Goal: Information Seeking & Learning: Learn about a topic

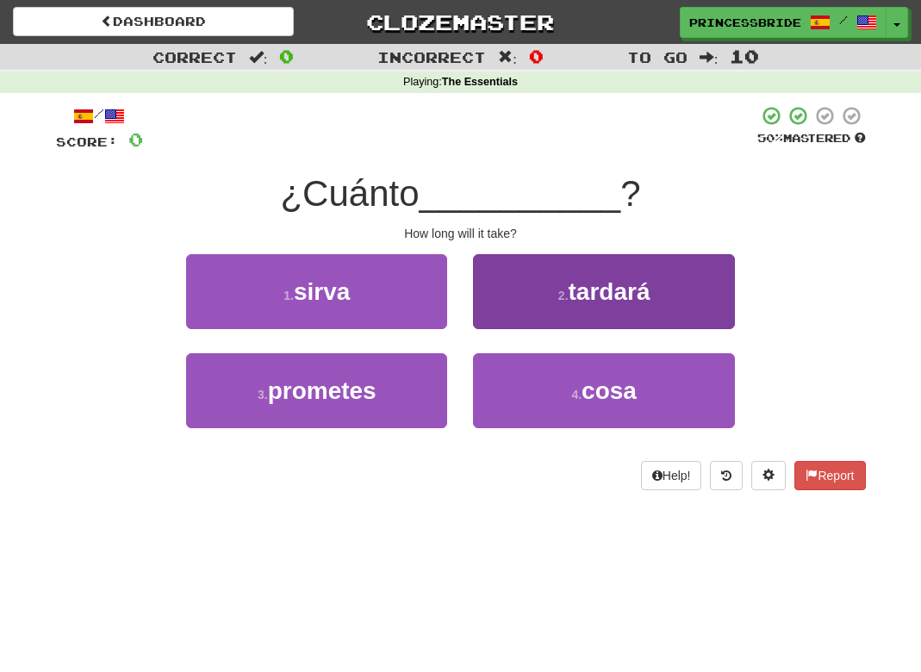
click at [518, 314] on button "2 . tardará" at bounding box center [603, 291] width 261 height 75
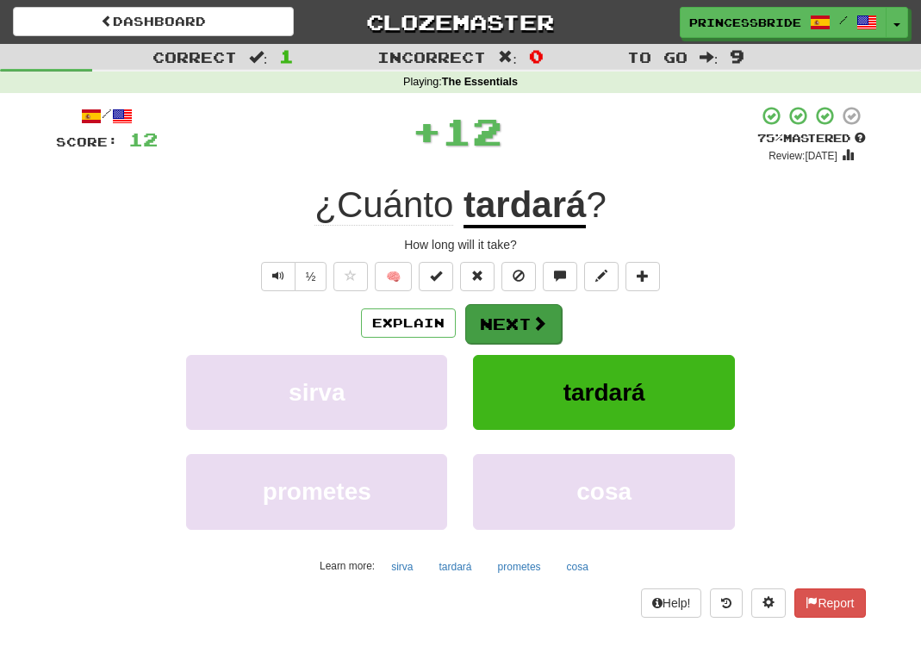
click at [528, 344] on button "Next" at bounding box center [513, 324] width 96 height 40
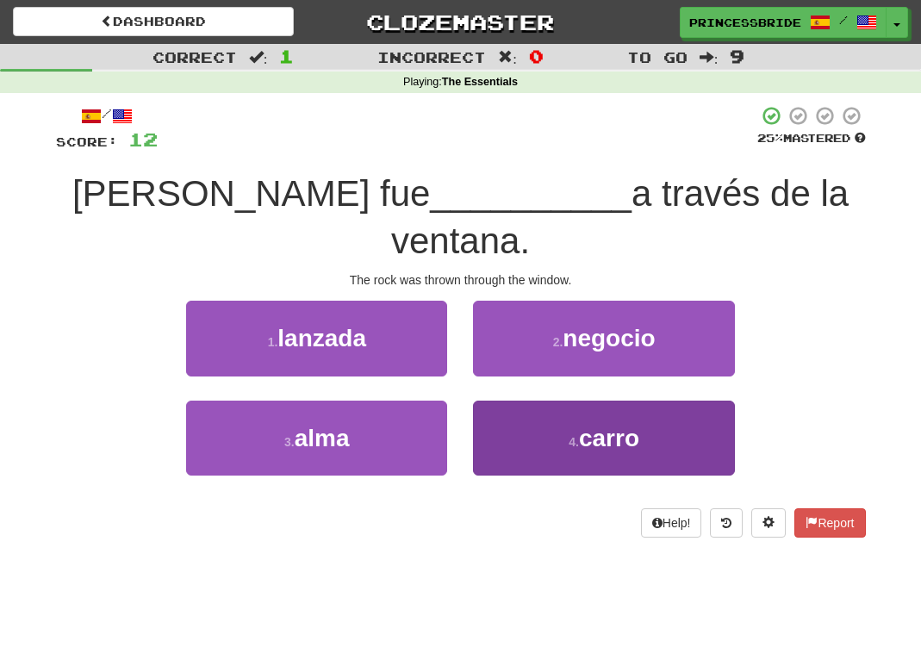
click at [516, 414] on button "4 . carro" at bounding box center [603, 438] width 261 height 75
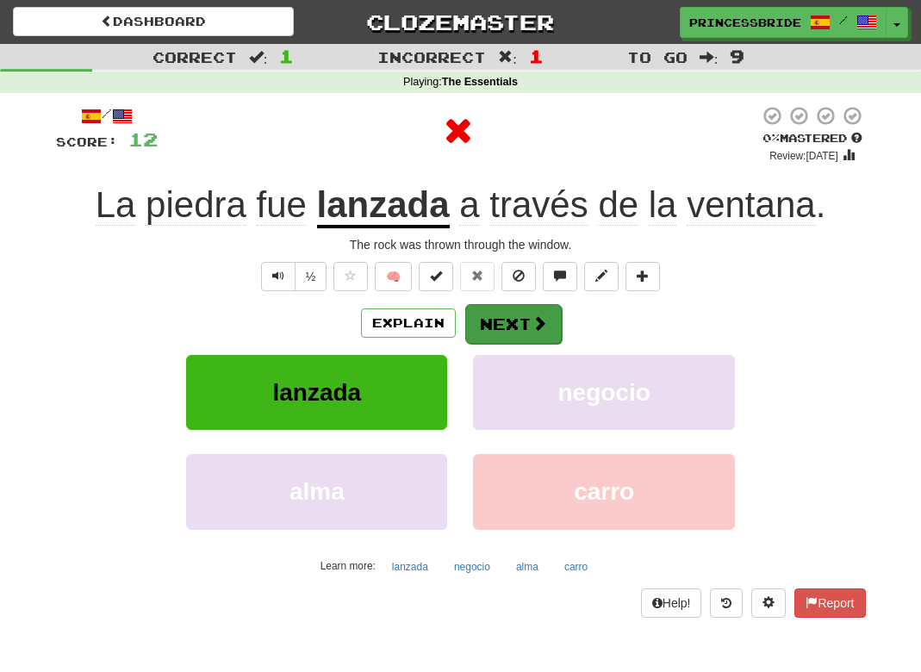
click at [547, 331] on span at bounding box center [540, 323] width 16 height 16
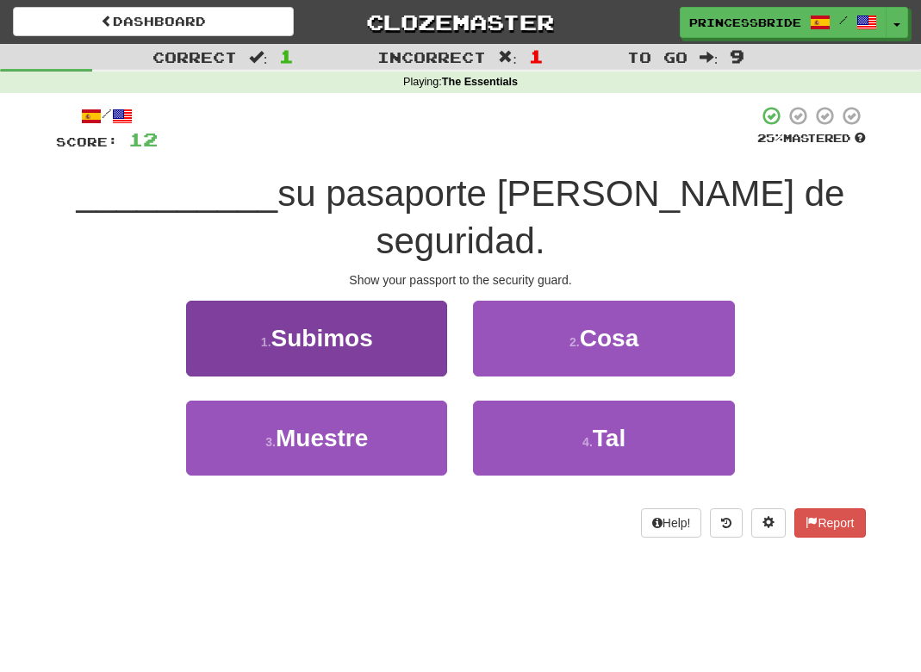
click at [370, 325] on span "Subimos" at bounding box center [322, 338] width 102 height 27
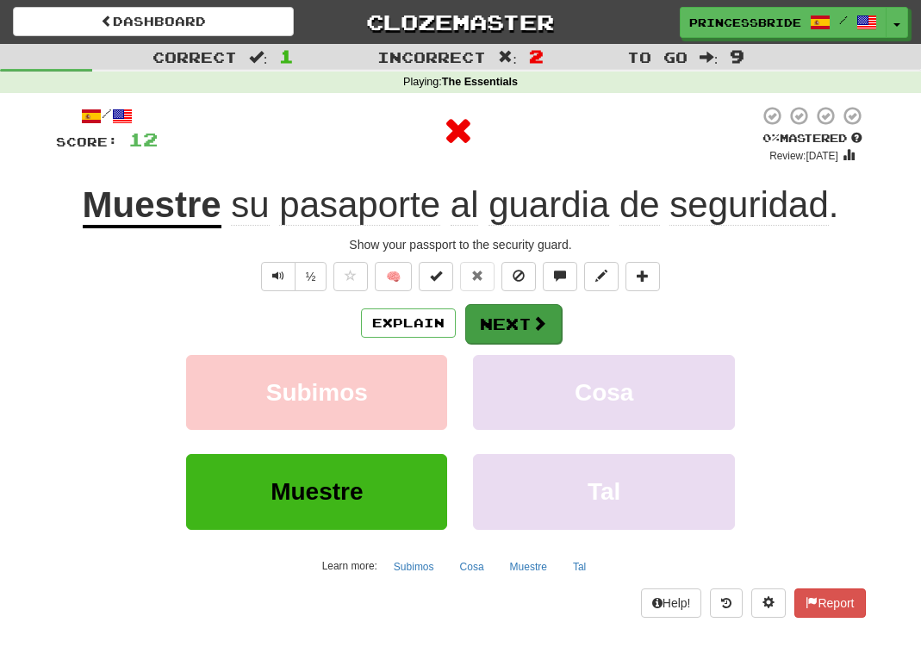
click at [539, 344] on button "Next" at bounding box center [513, 324] width 96 height 40
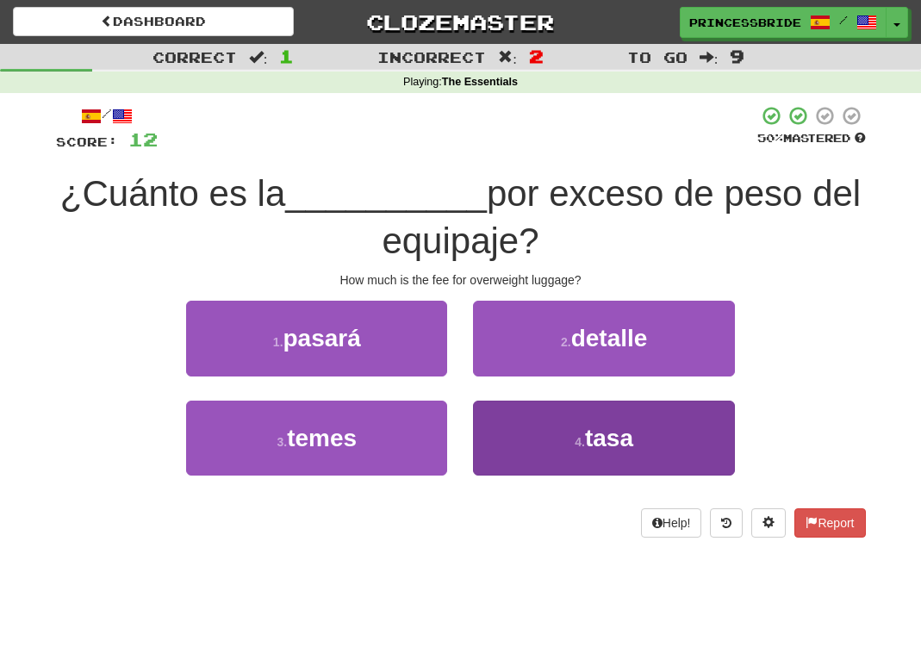
click at [496, 449] on button "4 . tasa" at bounding box center [603, 438] width 261 height 75
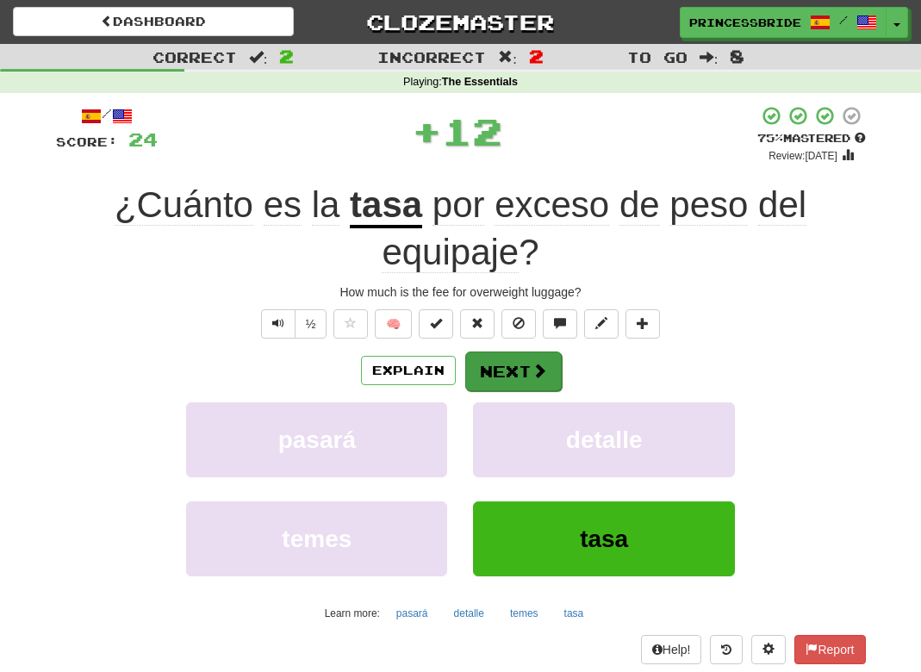
click at [538, 391] on button "Next" at bounding box center [513, 372] width 96 height 40
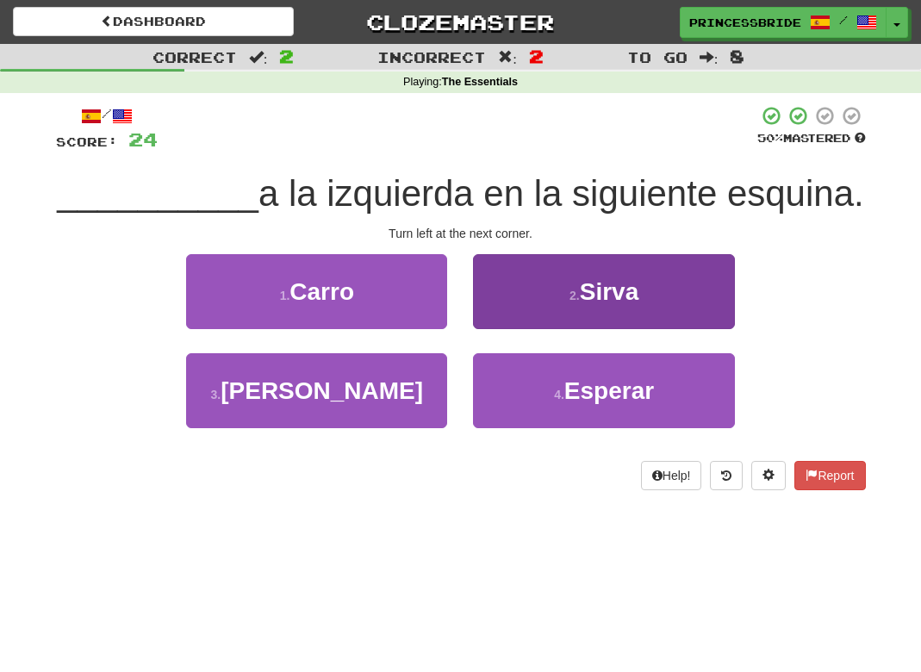
click at [496, 322] on button "2 . [GEOGRAPHIC_DATA]" at bounding box center [603, 291] width 261 height 75
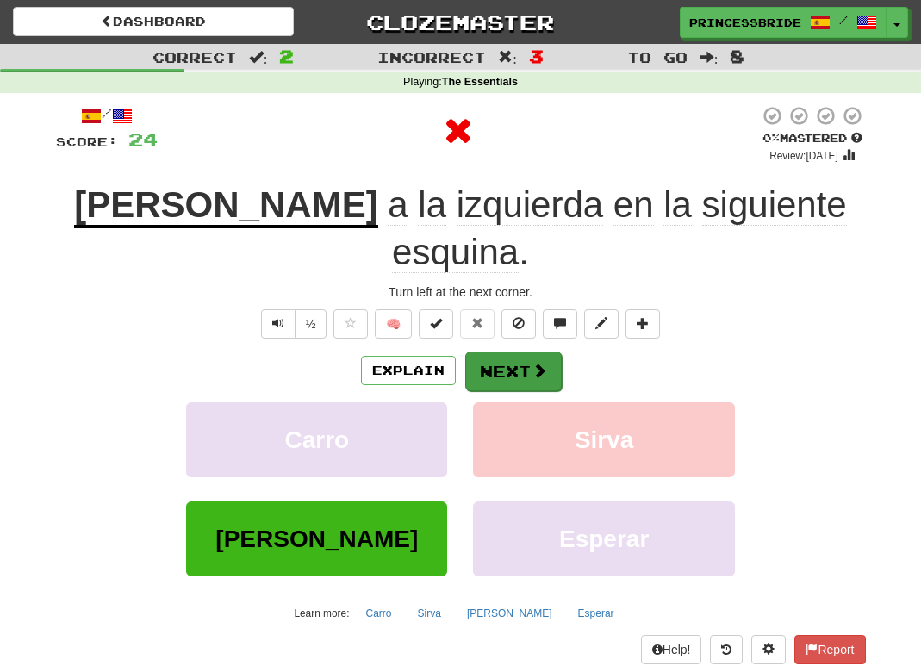
click at [522, 362] on button "Next" at bounding box center [513, 372] width 96 height 40
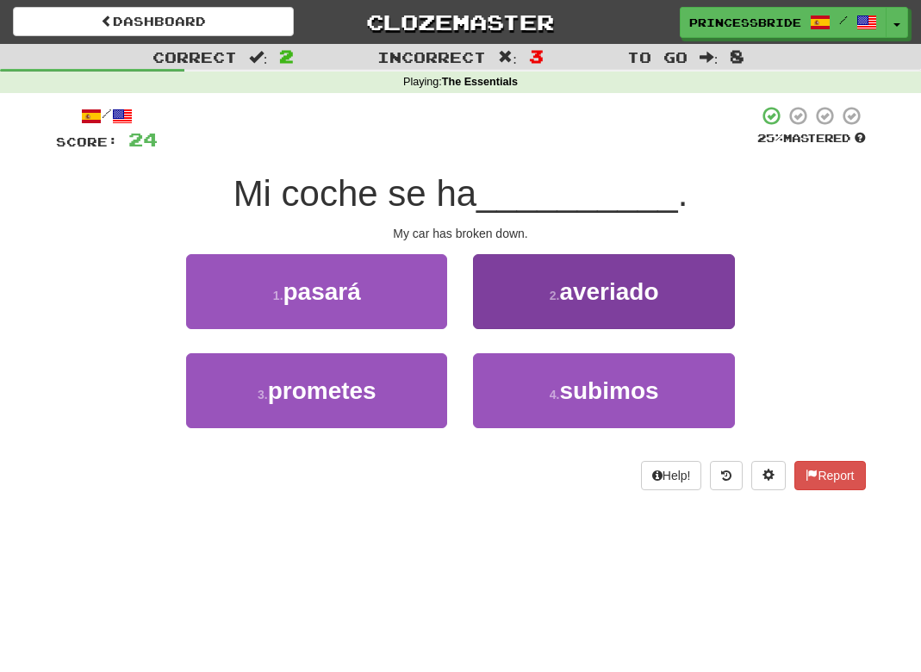
click at [516, 309] on button "2 . averiado" at bounding box center [603, 291] width 261 height 75
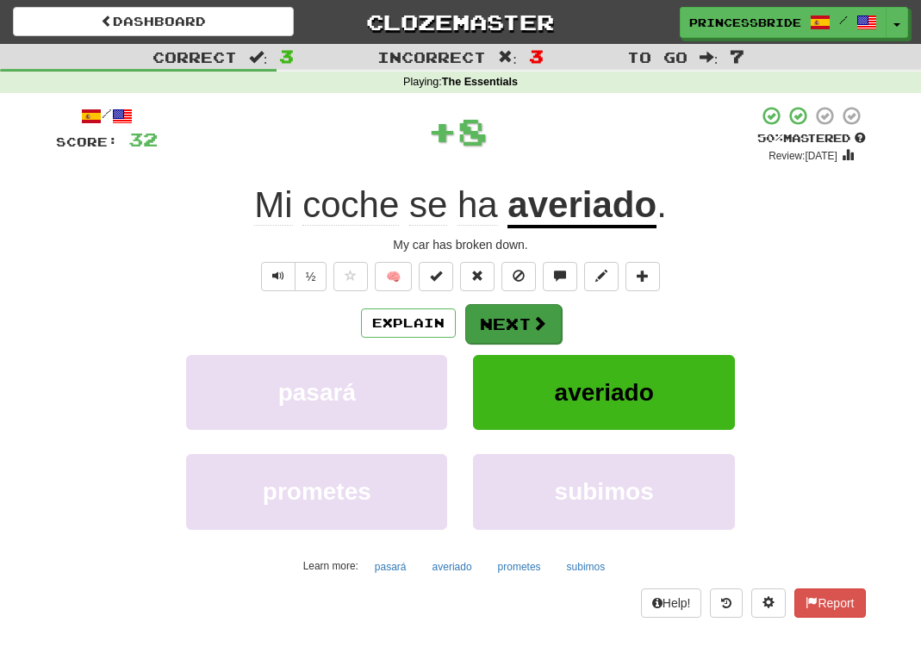
click at [516, 344] on button "Next" at bounding box center [513, 324] width 96 height 40
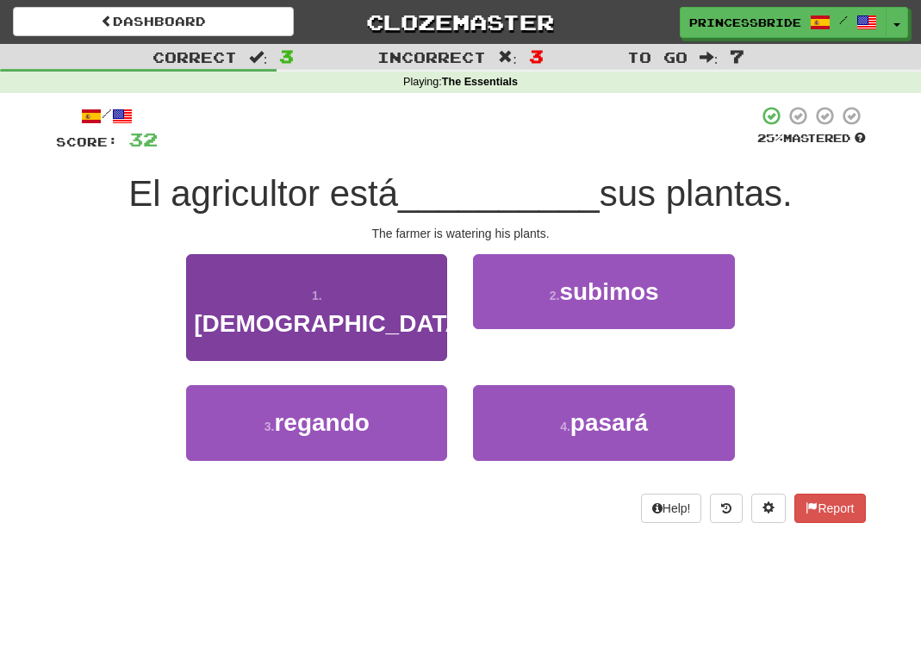
click at [409, 316] on button "1 . [DEMOGRAPHIC_DATA]" at bounding box center [316, 308] width 261 height 108
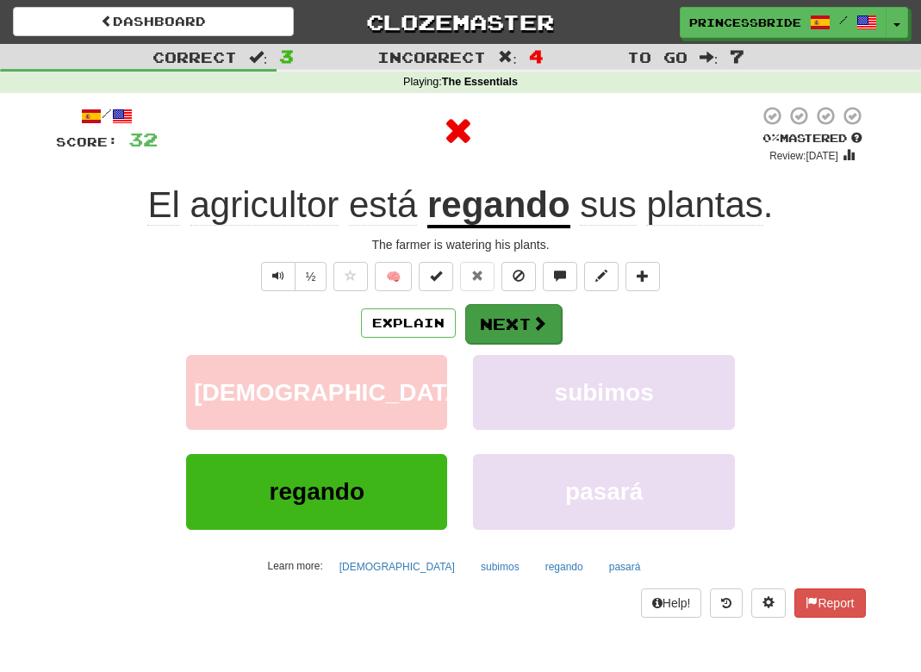
click at [532, 344] on button "Next" at bounding box center [513, 324] width 96 height 40
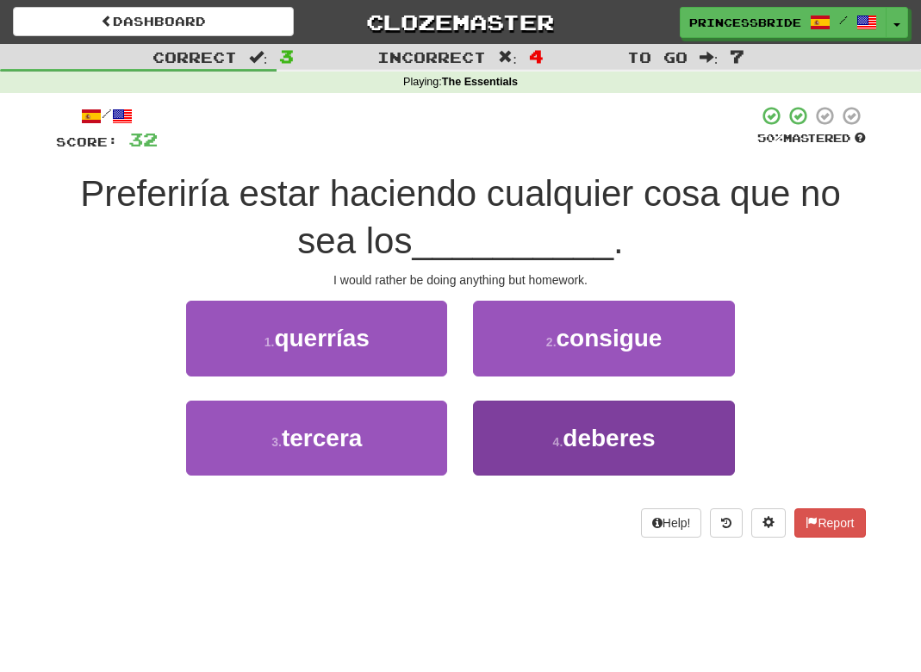
click at [514, 468] on button "4 . deberes" at bounding box center [603, 438] width 261 height 75
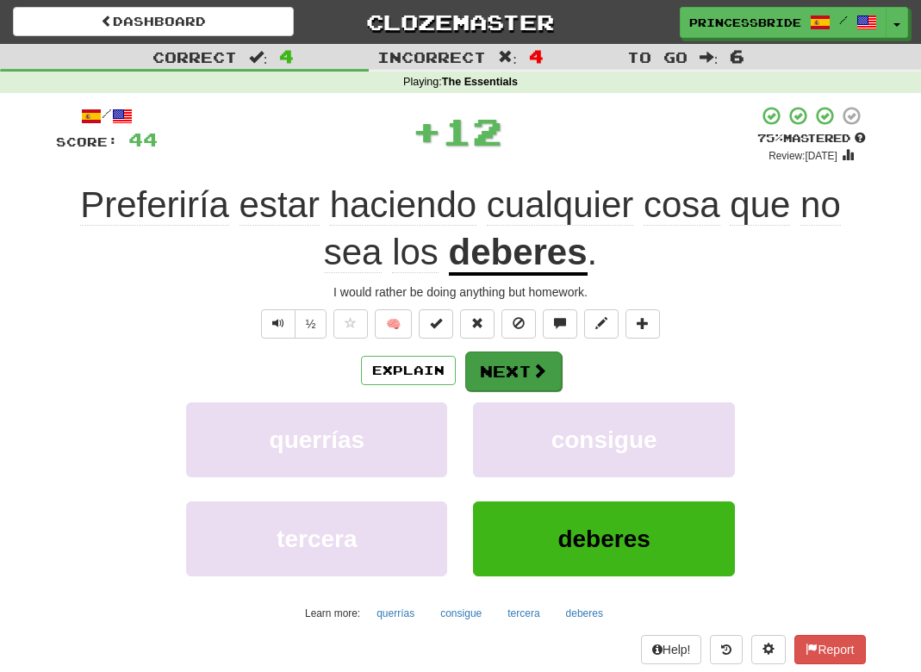
click at [537, 391] on button "Next" at bounding box center [513, 372] width 96 height 40
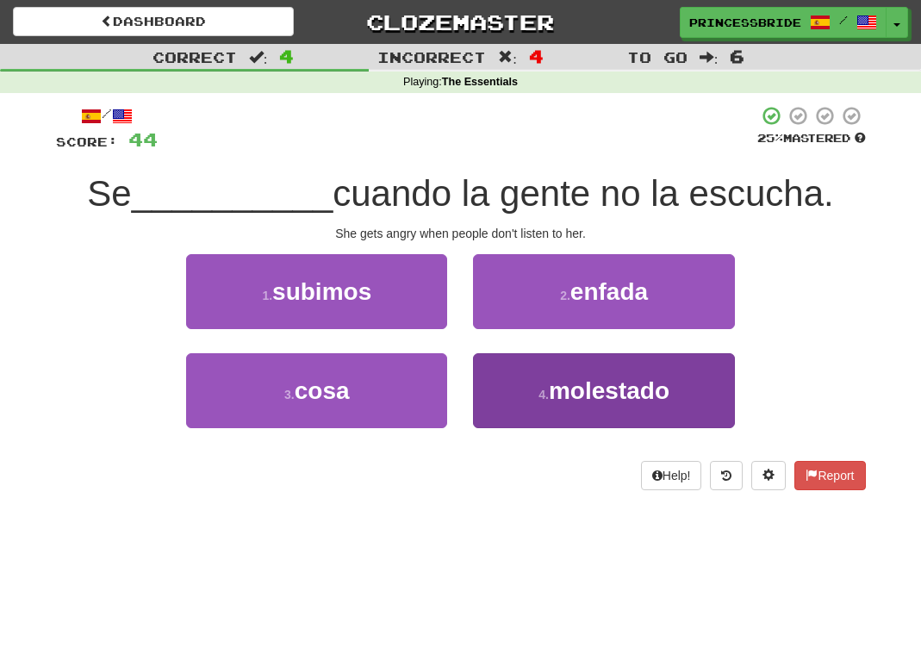
click at [508, 394] on button "4 . [GEOGRAPHIC_DATA]" at bounding box center [603, 390] width 261 height 75
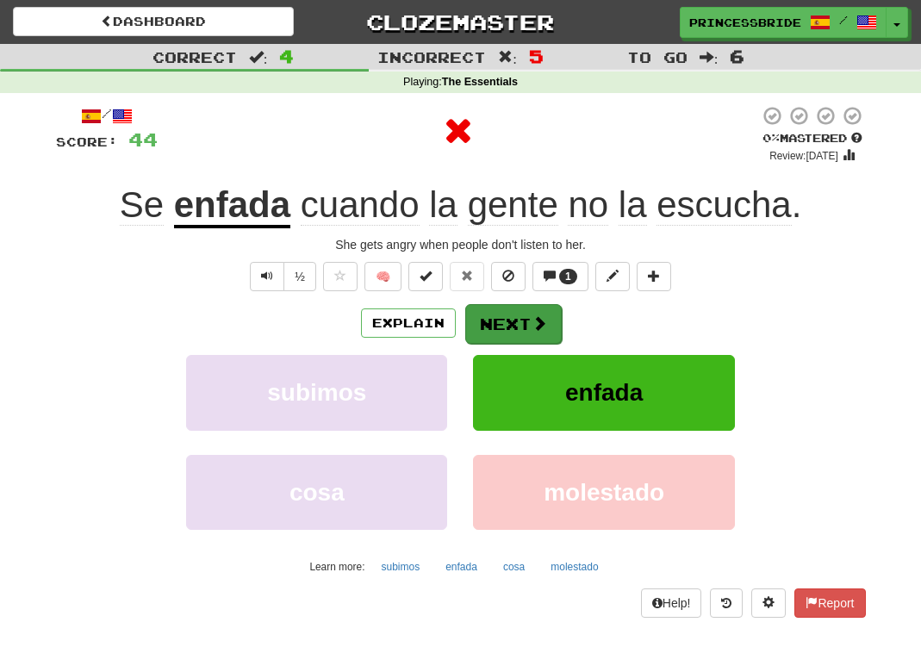
click at [527, 344] on button "Next" at bounding box center [513, 324] width 96 height 40
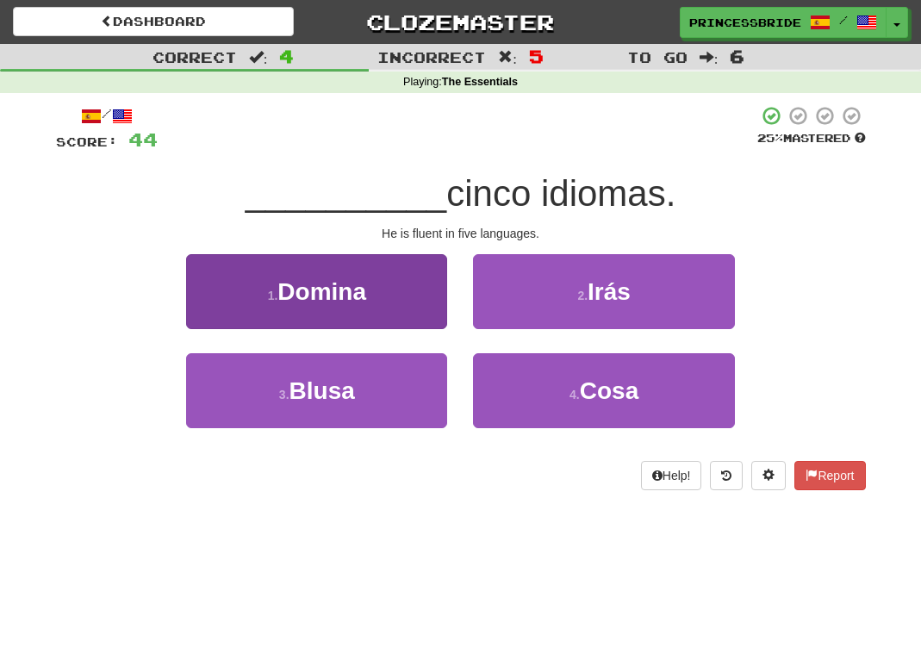
click at [420, 312] on button "1 . [GEOGRAPHIC_DATA]" at bounding box center [316, 291] width 261 height 75
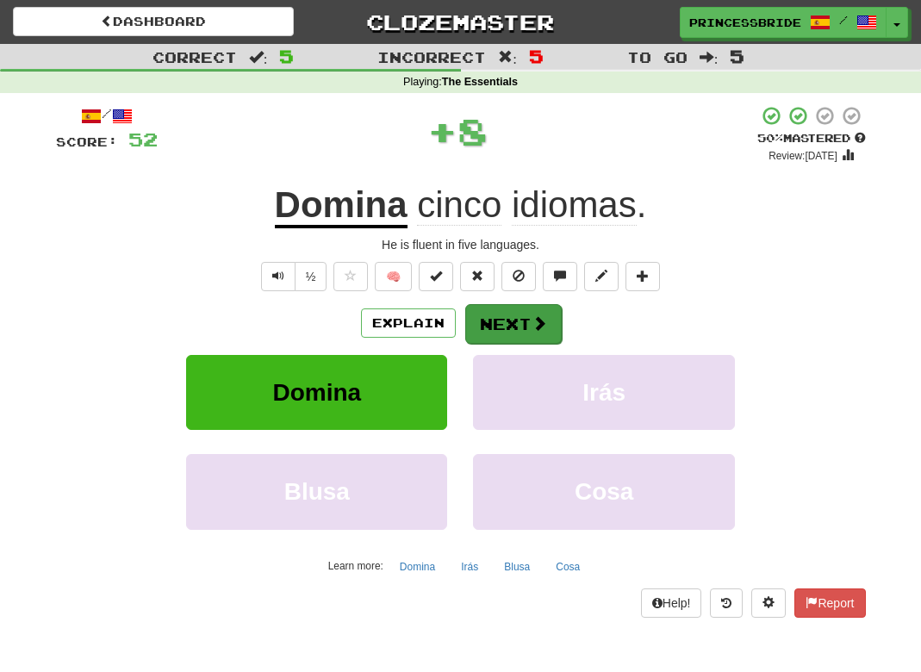
click at [532, 344] on button "Next" at bounding box center [513, 324] width 96 height 40
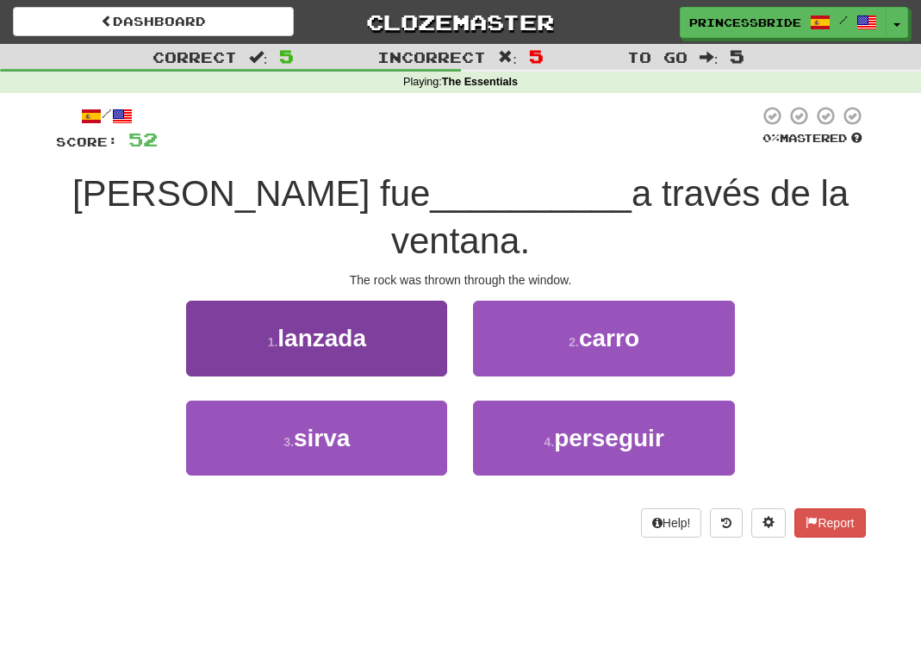
click at [311, 325] on span "lanzada" at bounding box center [321, 338] width 89 height 27
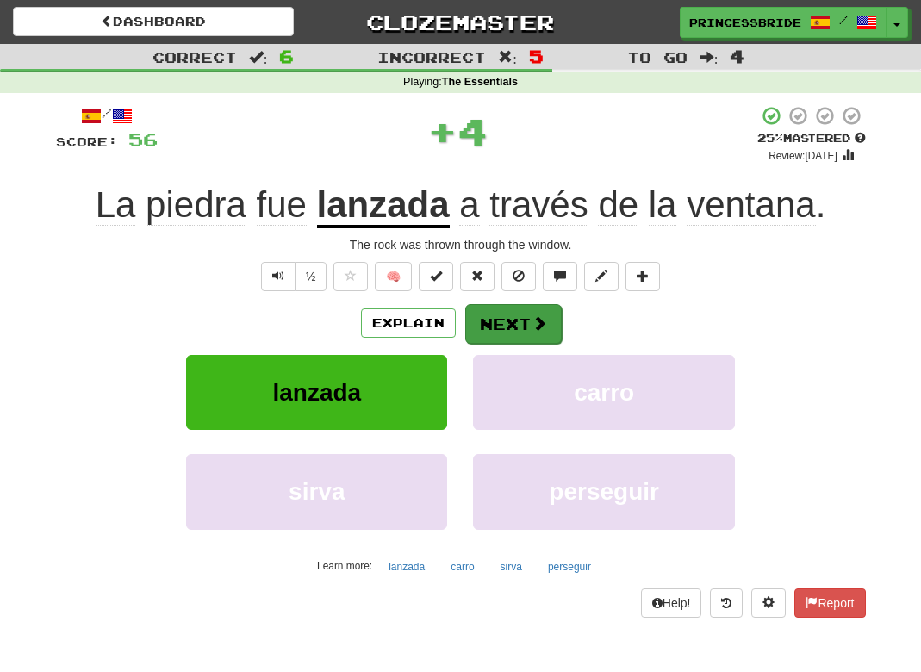
click at [545, 344] on button "Next" at bounding box center [513, 324] width 96 height 40
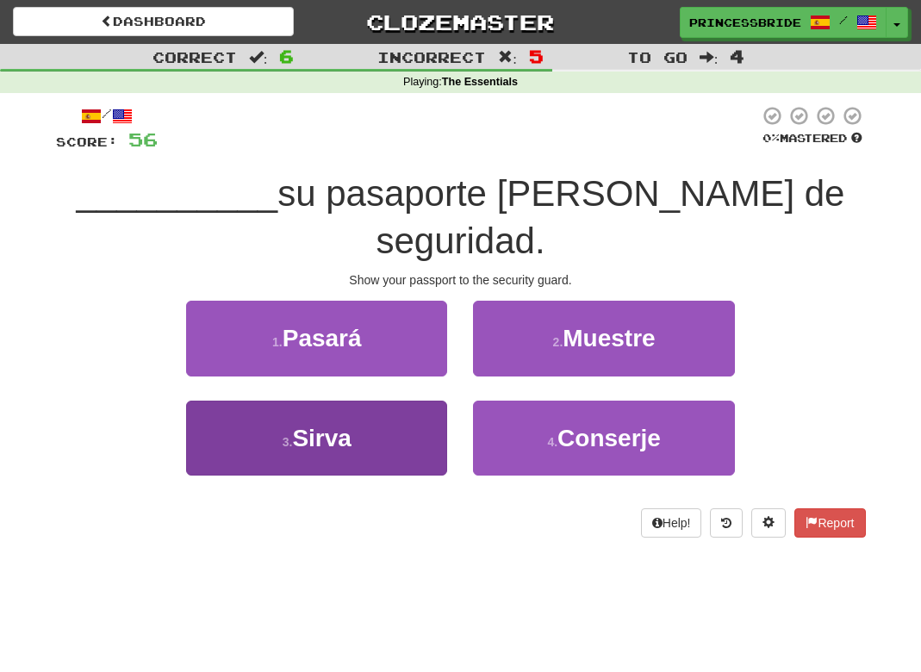
click at [425, 411] on button "3 . [GEOGRAPHIC_DATA]" at bounding box center [316, 438] width 261 height 75
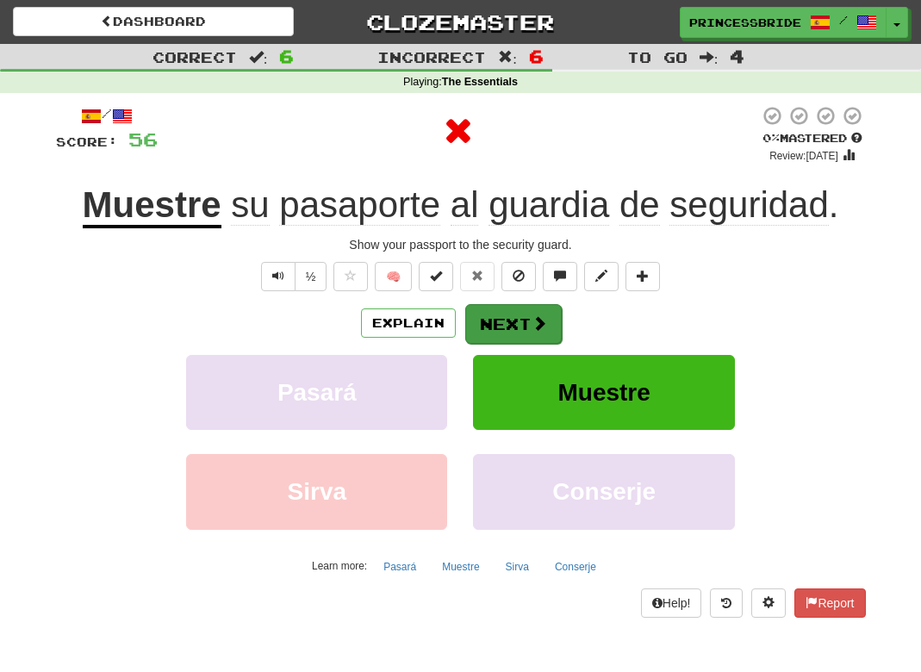
click at [526, 344] on button "Next" at bounding box center [513, 324] width 96 height 40
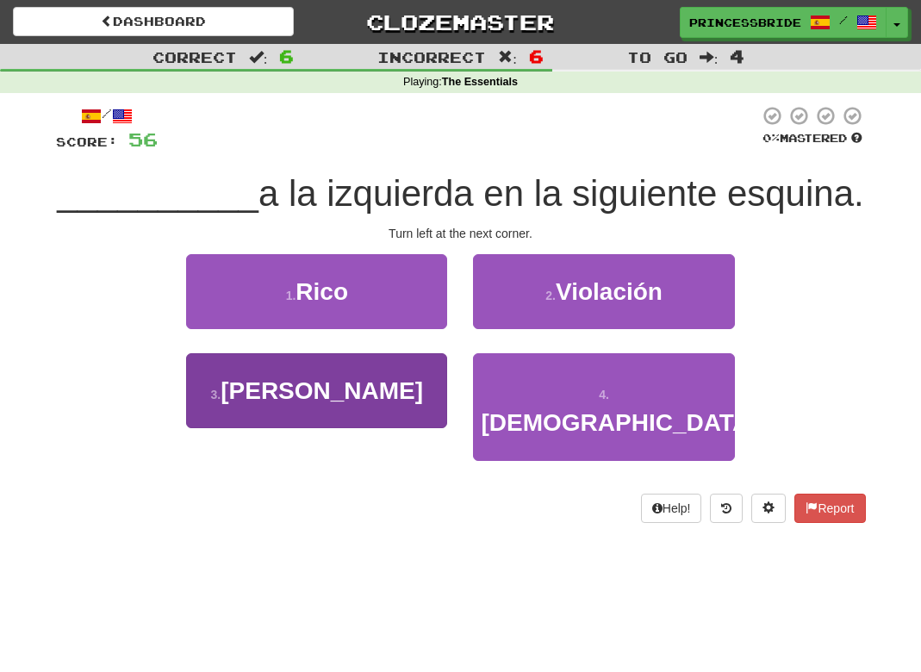
click at [415, 403] on button "3 . [PERSON_NAME]" at bounding box center [316, 390] width 261 height 75
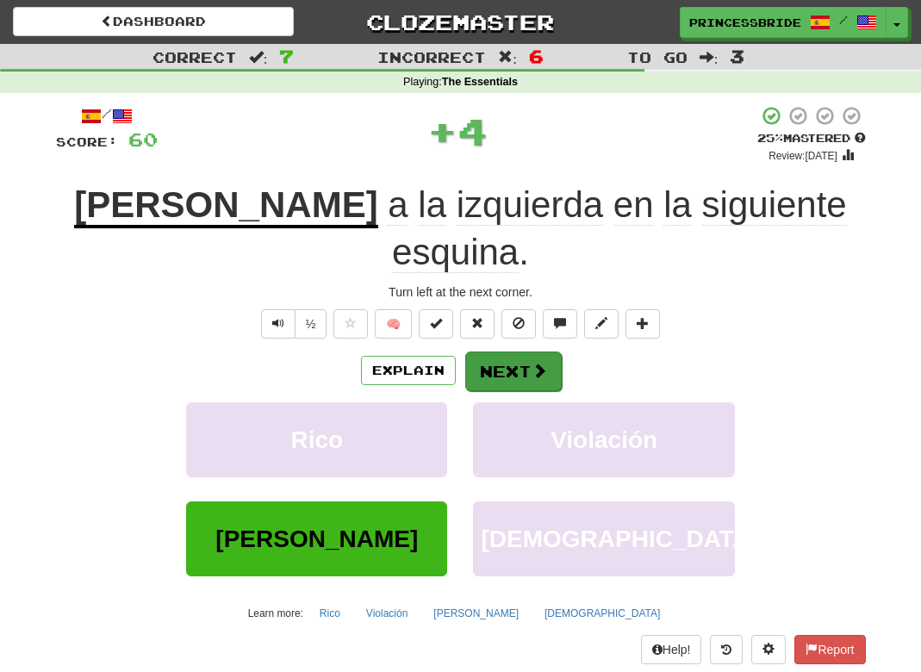
click at [532, 355] on button "Next" at bounding box center [513, 372] width 96 height 40
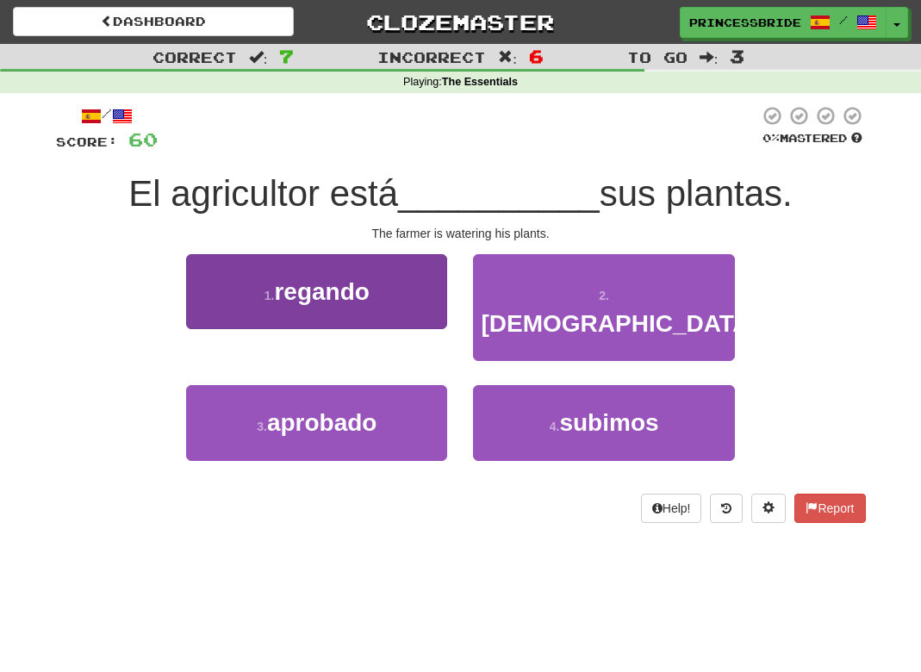
click at [424, 329] on button "1 . regando" at bounding box center [316, 291] width 261 height 75
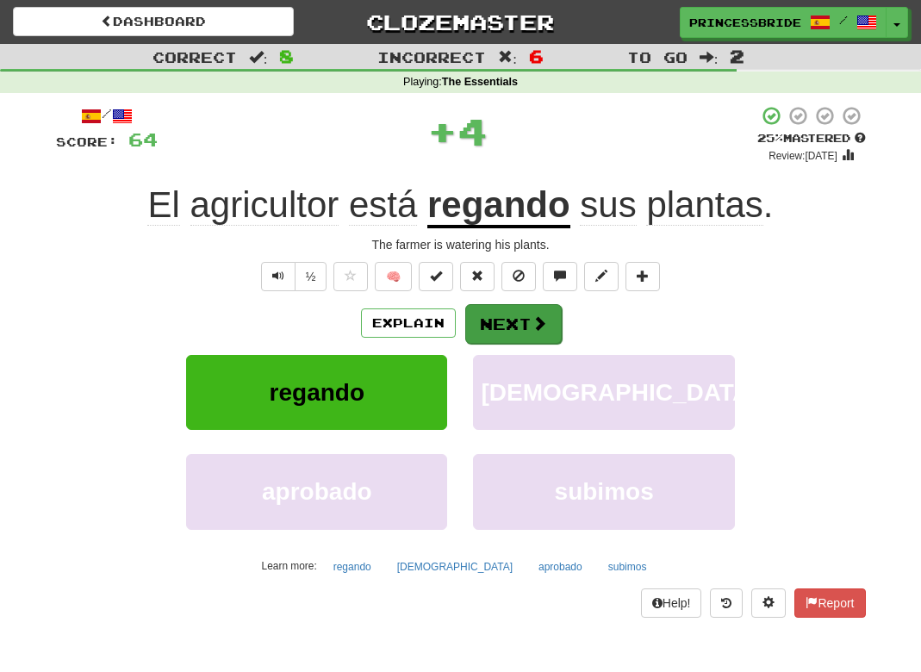
click at [547, 331] on span at bounding box center [540, 323] width 16 height 16
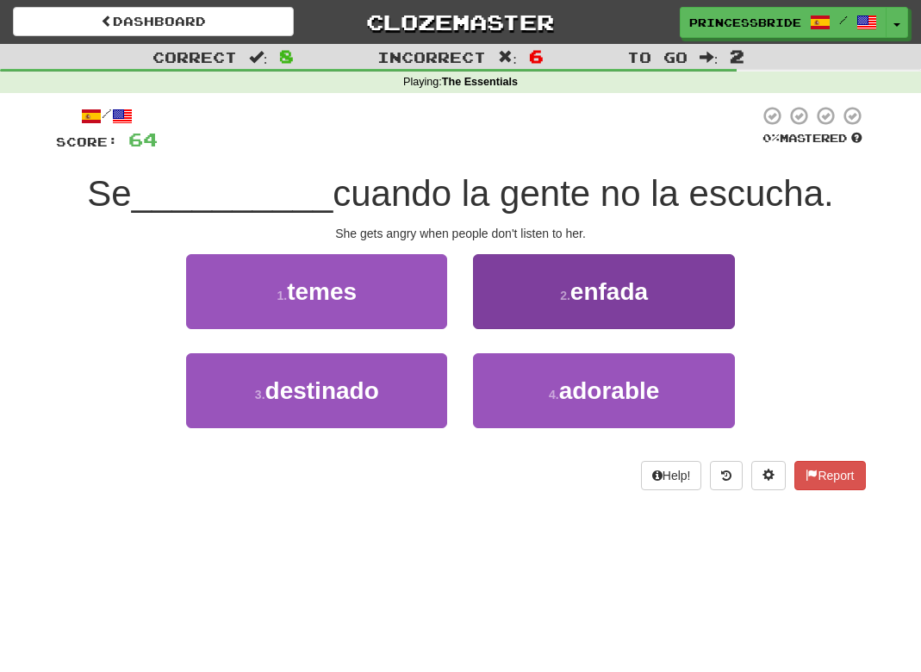
click at [500, 314] on button "2 . [GEOGRAPHIC_DATA]" at bounding box center [603, 291] width 261 height 75
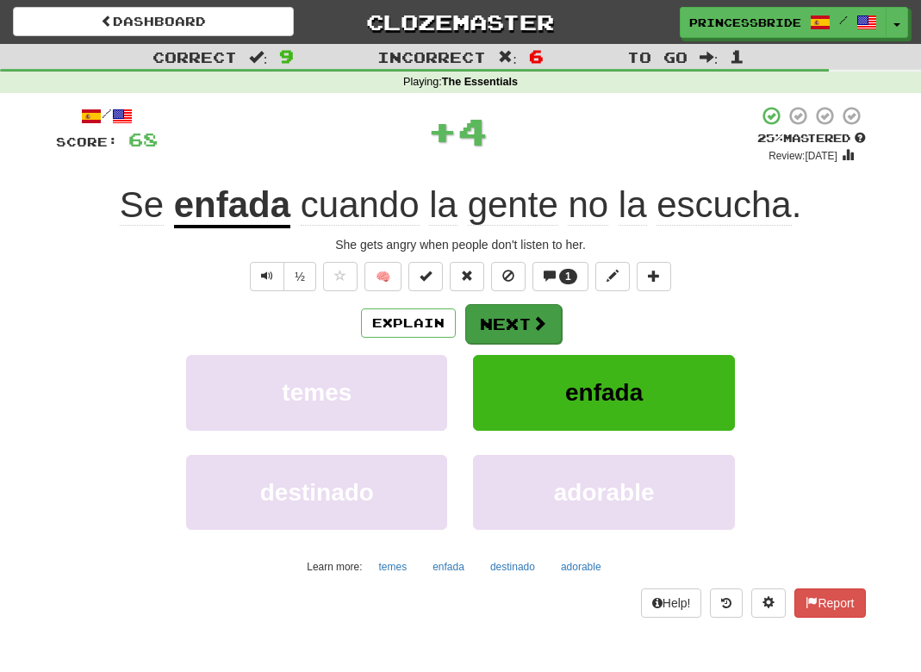
click at [520, 344] on button "Next" at bounding box center [513, 324] width 96 height 40
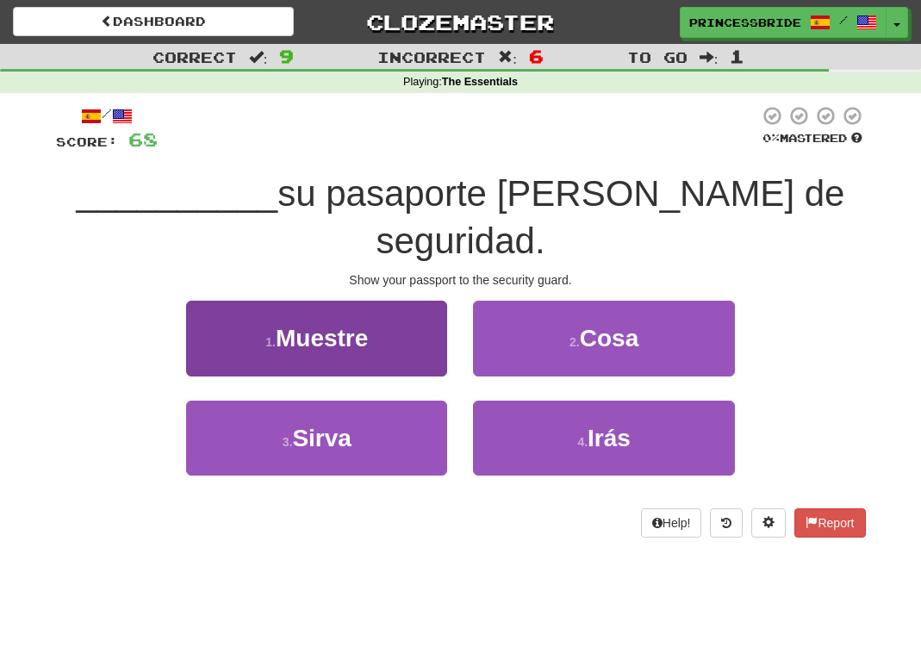
click at [395, 323] on button "1 . Muestre" at bounding box center [316, 338] width 261 height 75
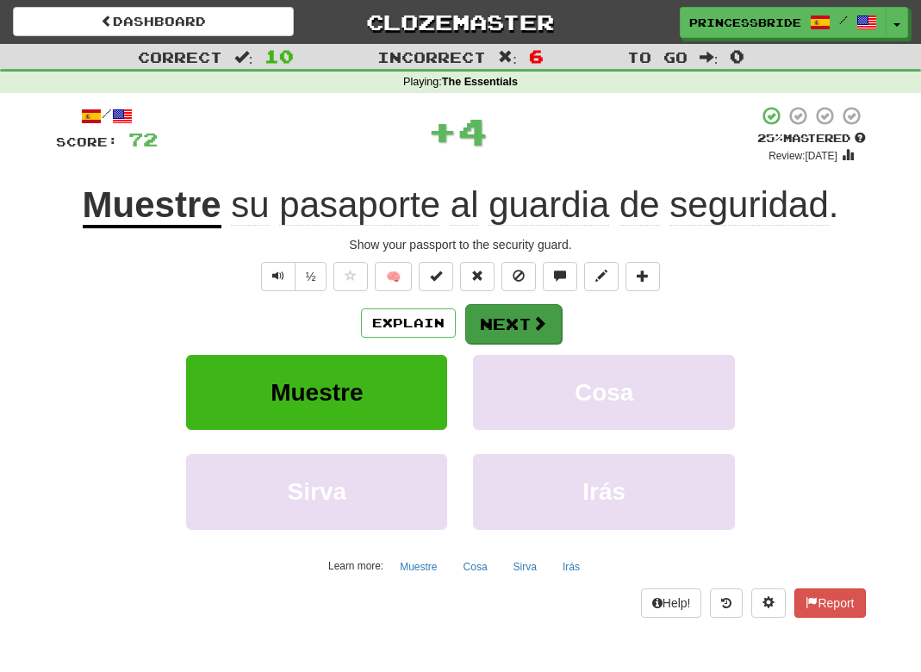
click at [545, 344] on button "Next" at bounding box center [513, 324] width 96 height 40
